Goal: Check status: Check status

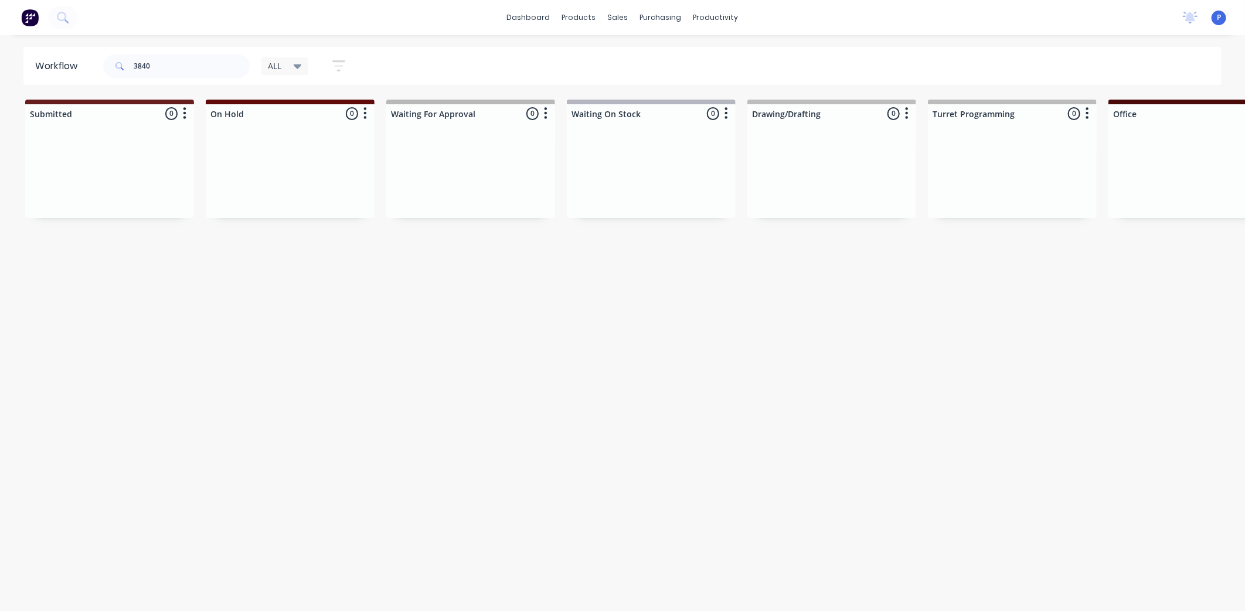
click at [202, 69] on input "3840" at bounding box center [192, 66] width 116 height 23
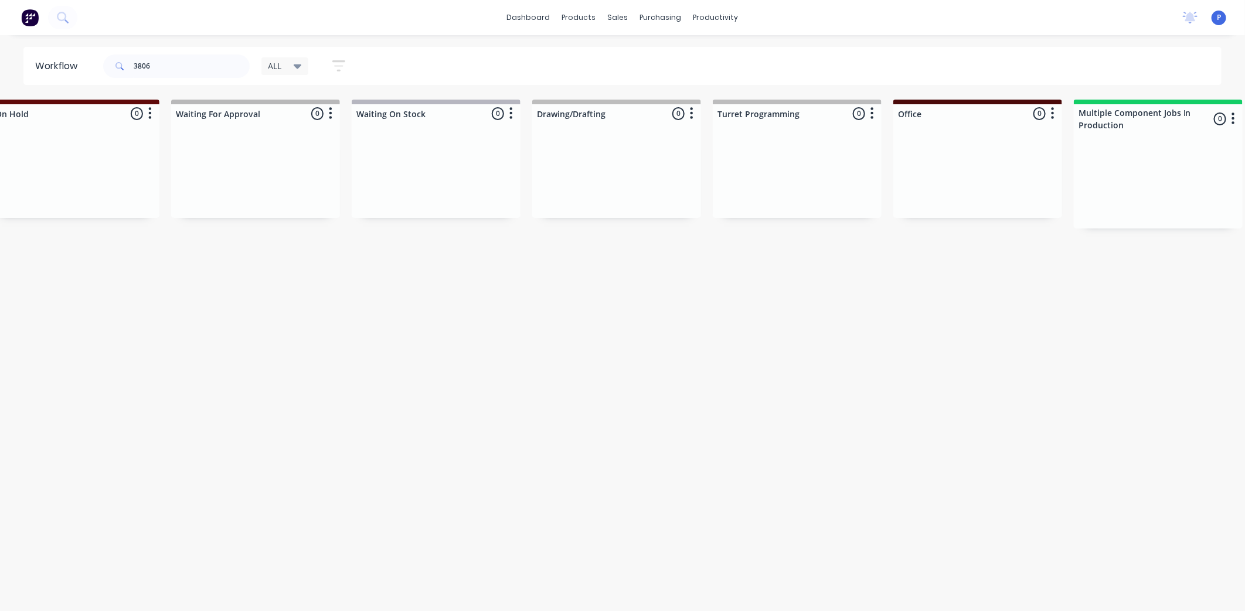
drag, startPoint x: 331, startPoint y: 256, endPoint x: 406, endPoint y: 264, distance: 75.5
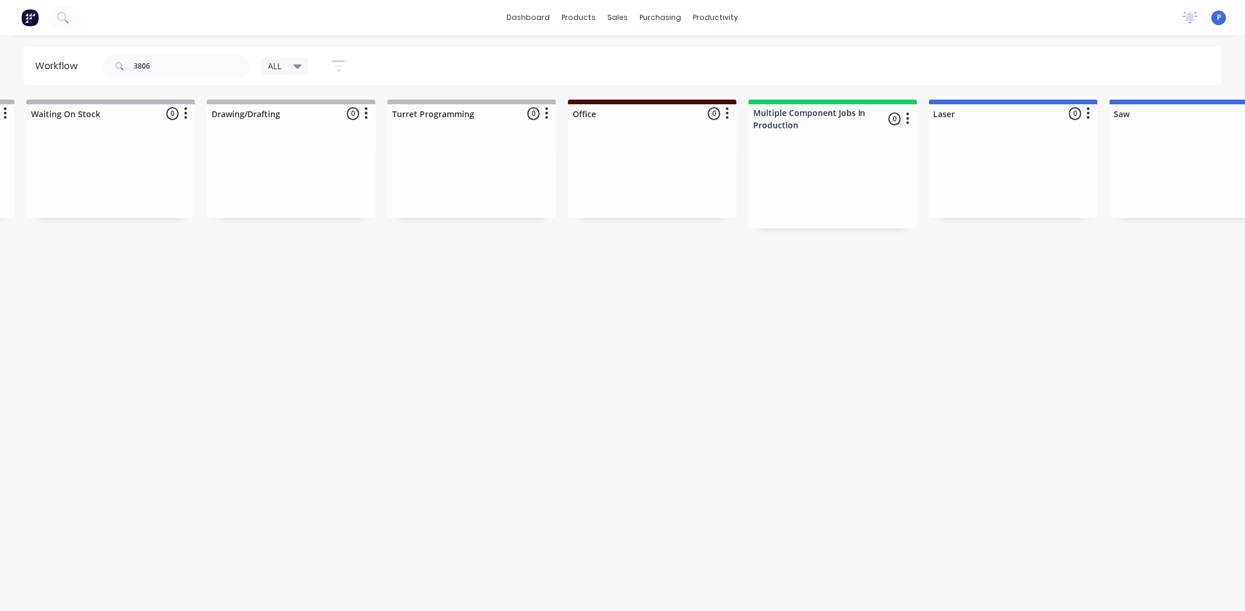
drag, startPoint x: 435, startPoint y: 260, endPoint x: 499, endPoint y: 267, distance: 64.3
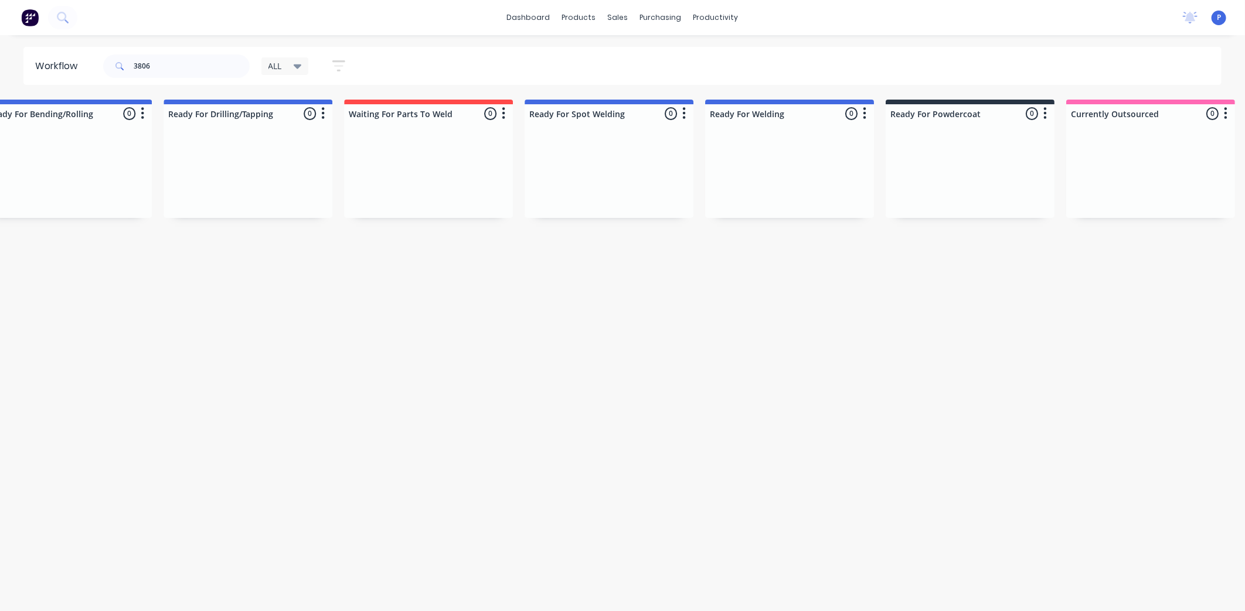
scroll to position [0, 2580]
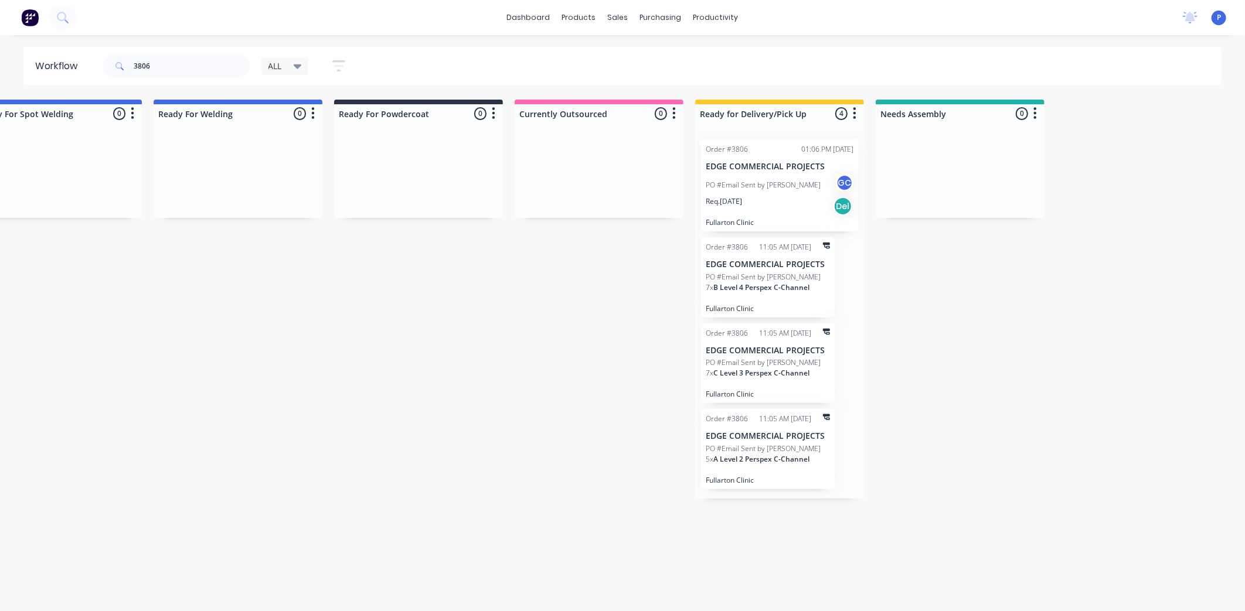
drag, startPoint x: 681, startPoint y: 302, endPoint x: 887, endPoint y: 304, distance: 206.9
click at [777, 180] on p "PO #Email Sent by [PERSON_NAME]" at bounding box center [763, 185] width 115 height 11
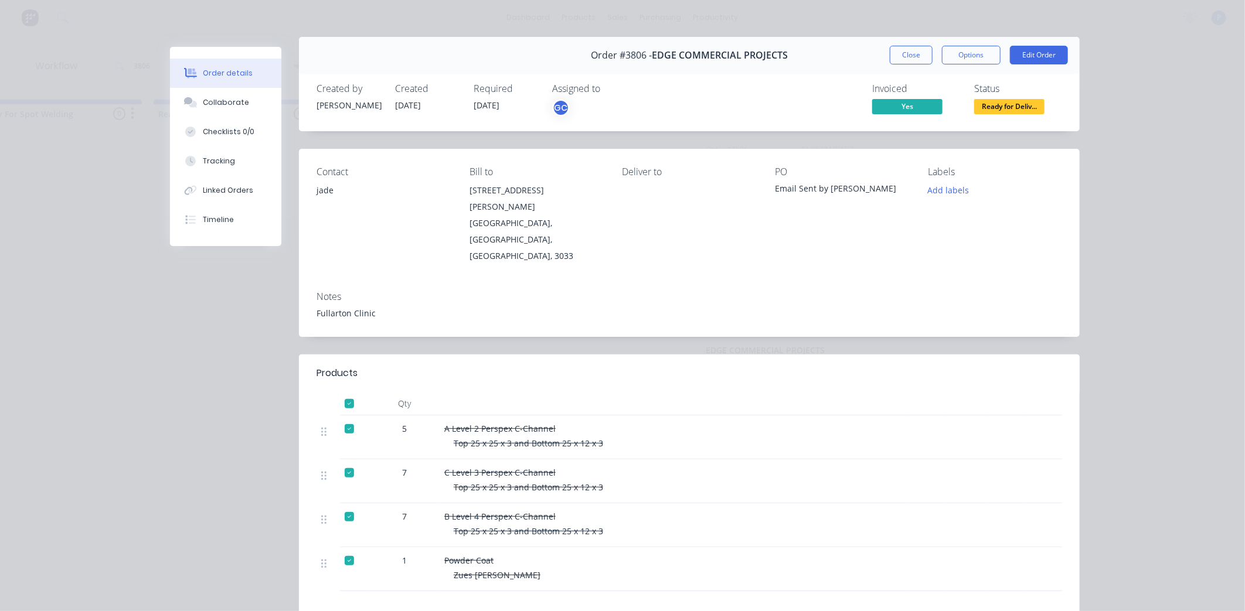
scroll to position [12, 0]
click at [236, 161] on button "Tracking" at bounding box center [225, 161] width 111 height 29
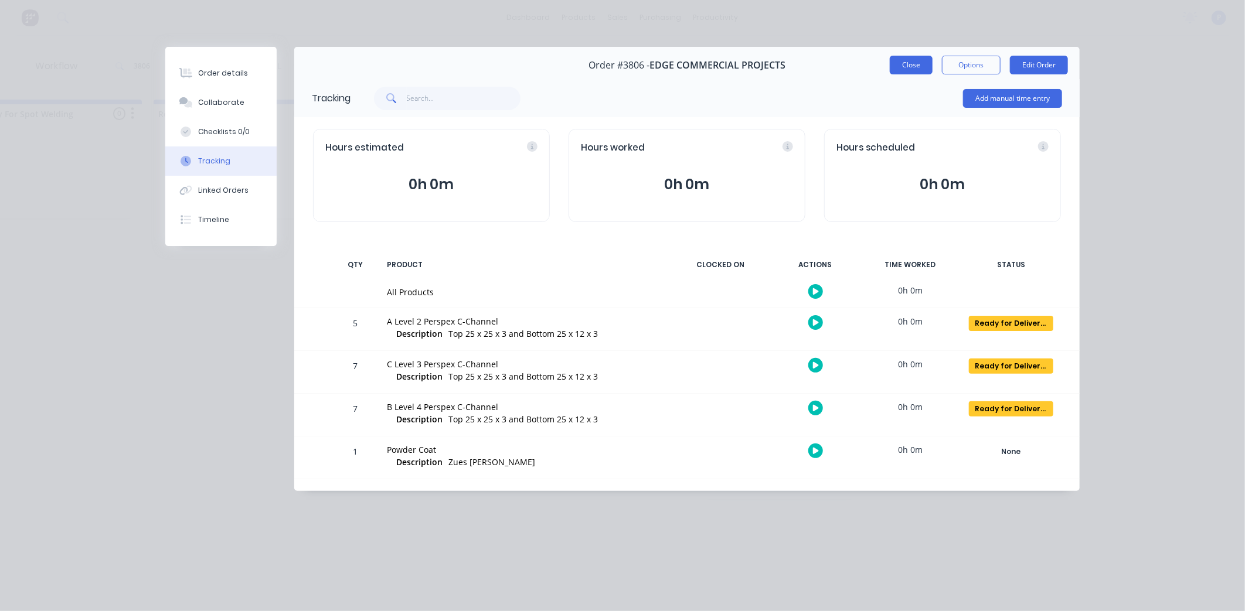
click at [909, 64] on button "Close" at bounding box center [911, 65] width 43 height 19
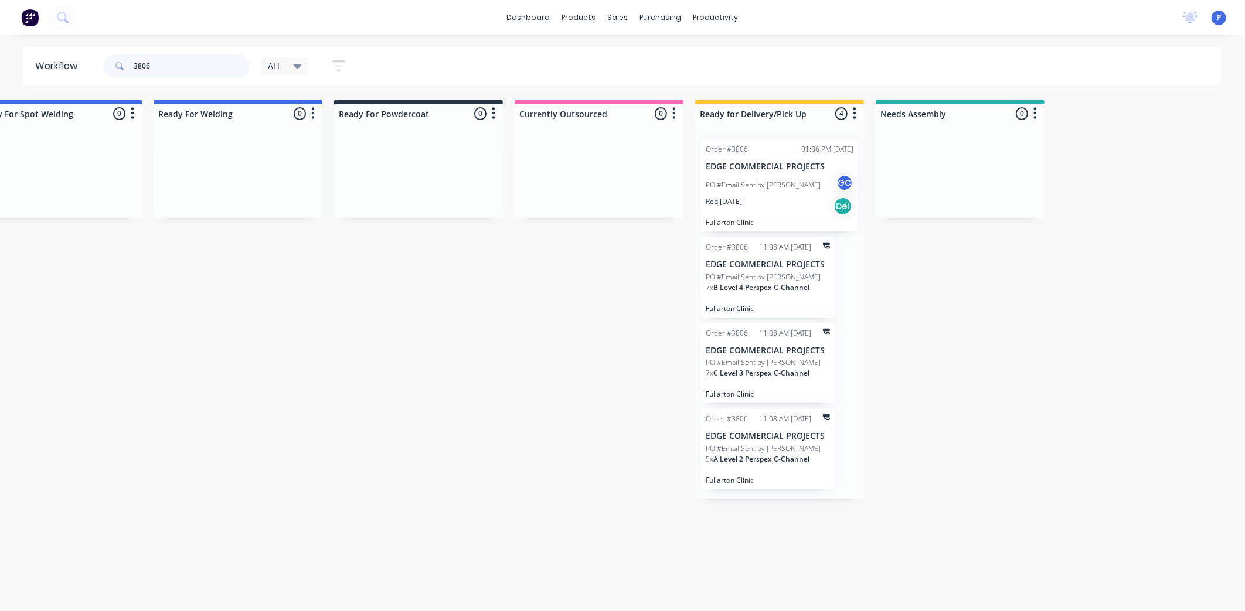
click at [161, 67] on input "3806" at bounding box center [192, 66] width 116 height 23
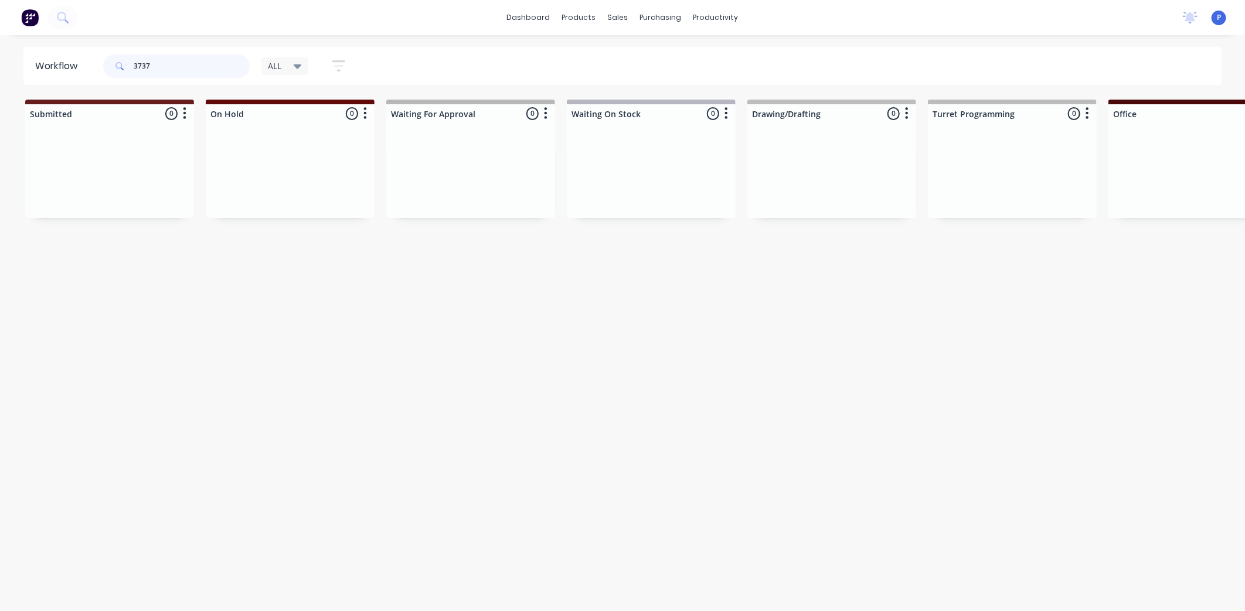
type input "3737"
drag, startPoint x: 201, startPoint y: 372, endPoint x: 103, endPoint y: 347, distance: 101.1
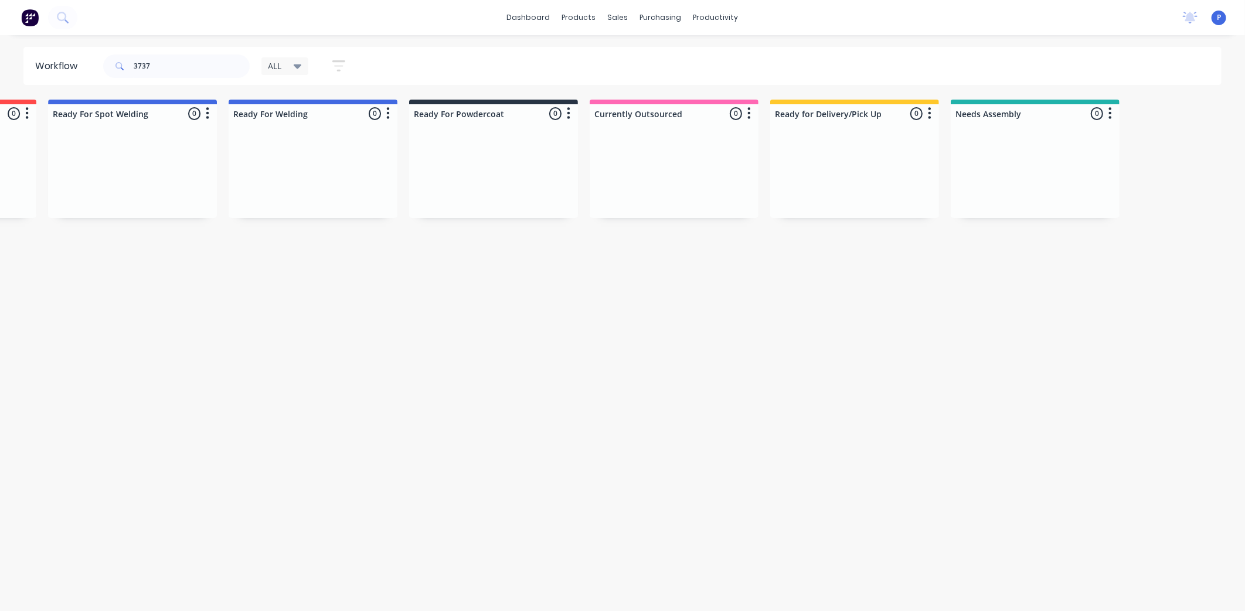
scroll to position [0, 2580]
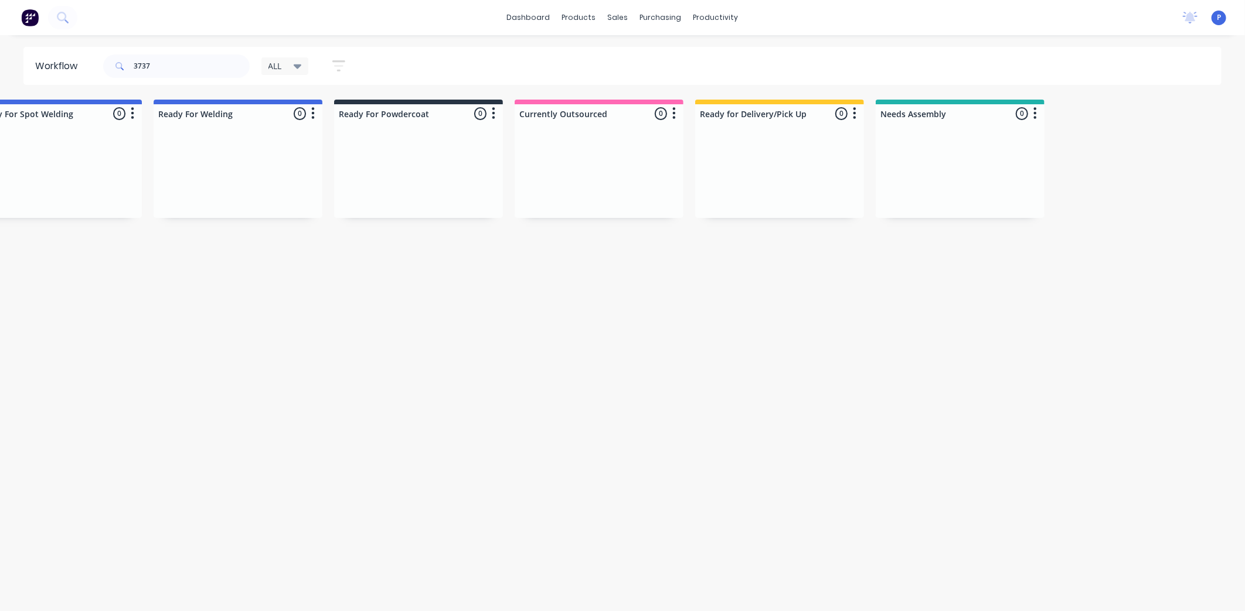
drag, startPoint x: 535, startPoint y: 387, endPoint x: 603, endPoint y: 389, distance: 68.0
click at [624, 19] on div "sales" at bounding box center [618, 18] width 32 height 18
click at [646, 53] on div "Sales Orders" at bounding box center [662, 56] width 48 height 11
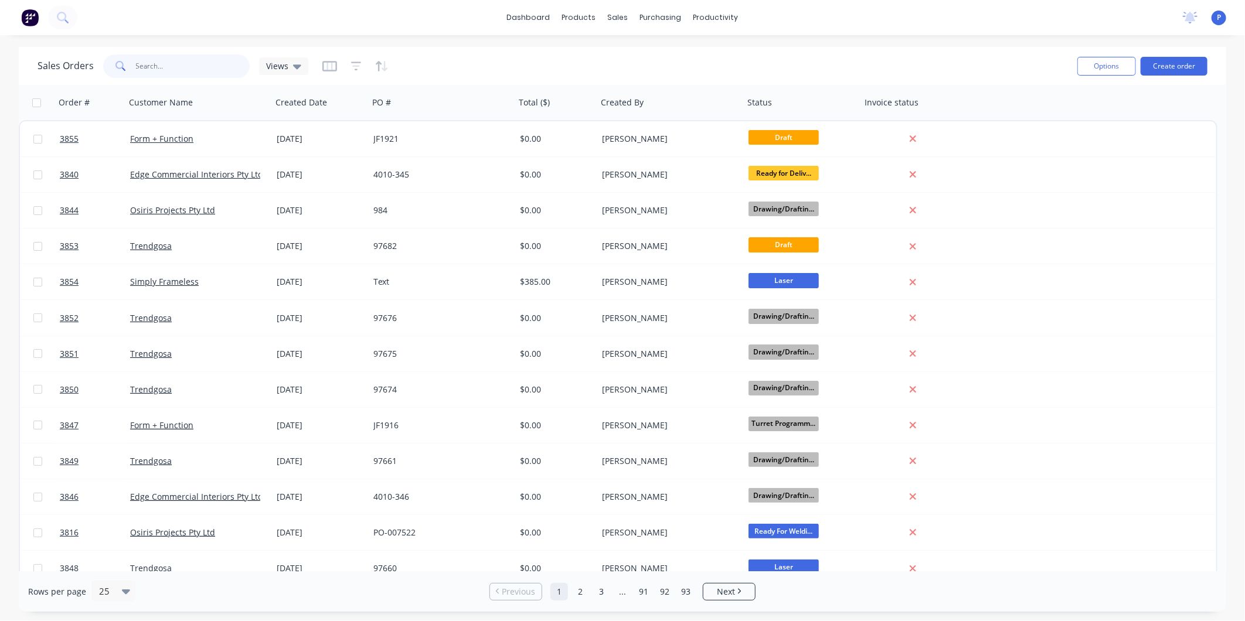
click at [174, 65] on input "text" at bounding box center [193, 66] width 114 height 23
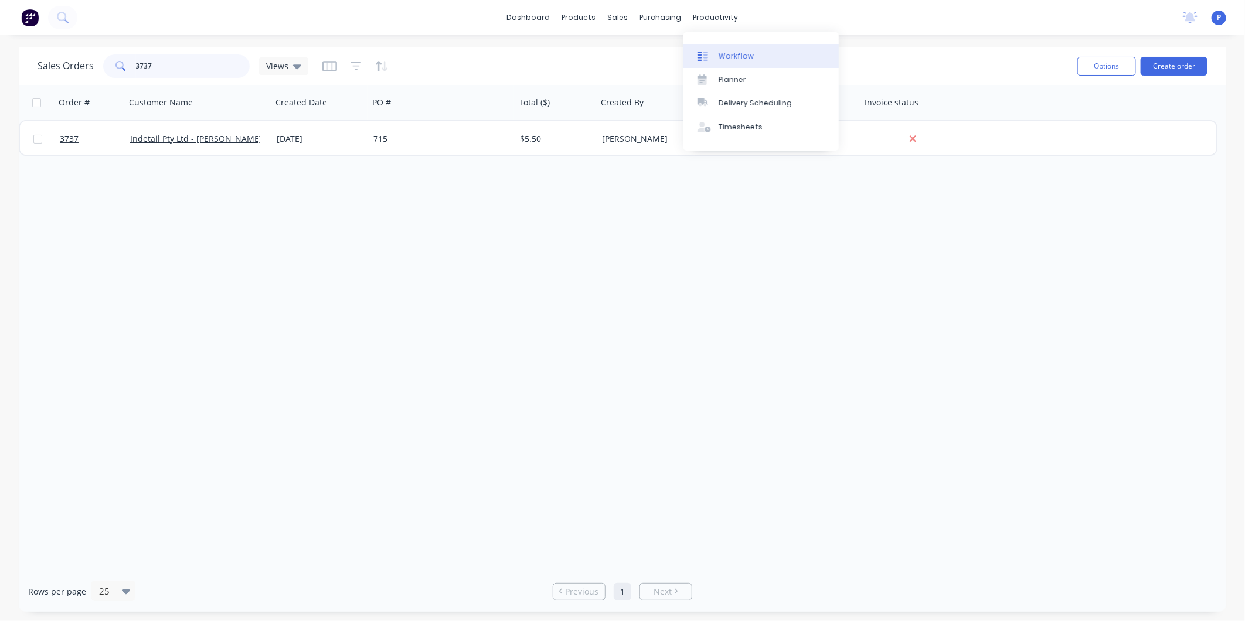
type input "3737"
click at [737, 53] on div "Workflow" at bounding box center [736, 56] width 35 height 11
